Goal: Navigation & Orientation: Understand site structure

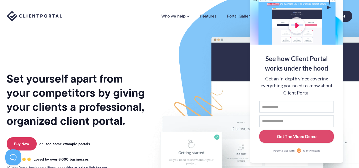
click at [210, 19] on nav "Who we help Who we help View pricing Agencies See how Client Portal can help gi…" at bounding box center [256, 16] width 191 height 11
click at [209, 16] on link "Features" at bounding box center [208, 16] width 16 height 4
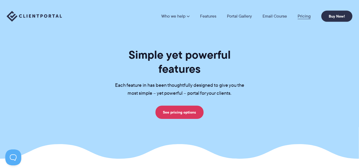
click at [306, 15] on link "Pricing" at bounding box center [304, 16] width 13 height 4
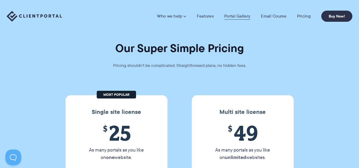
click at [241, 17] on link "Portal Gallery" at bounding box center [237, 16] width 26 height 5
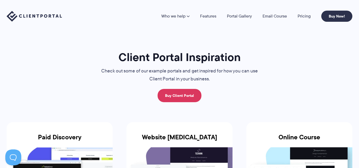
click at [46, 15] on img at bounding box center [34, 16] width 55 height 11
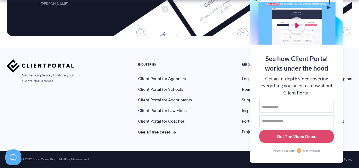
scroll to position [2243, 0]
